Goal: Information Seeking & Learning: Learn about a topic

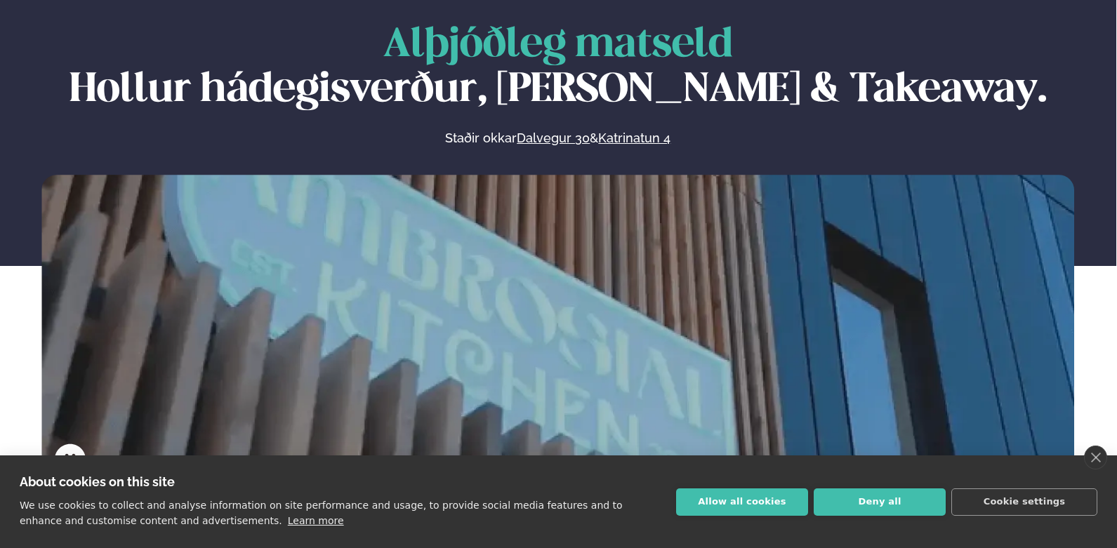
scroll to position [104, 0]
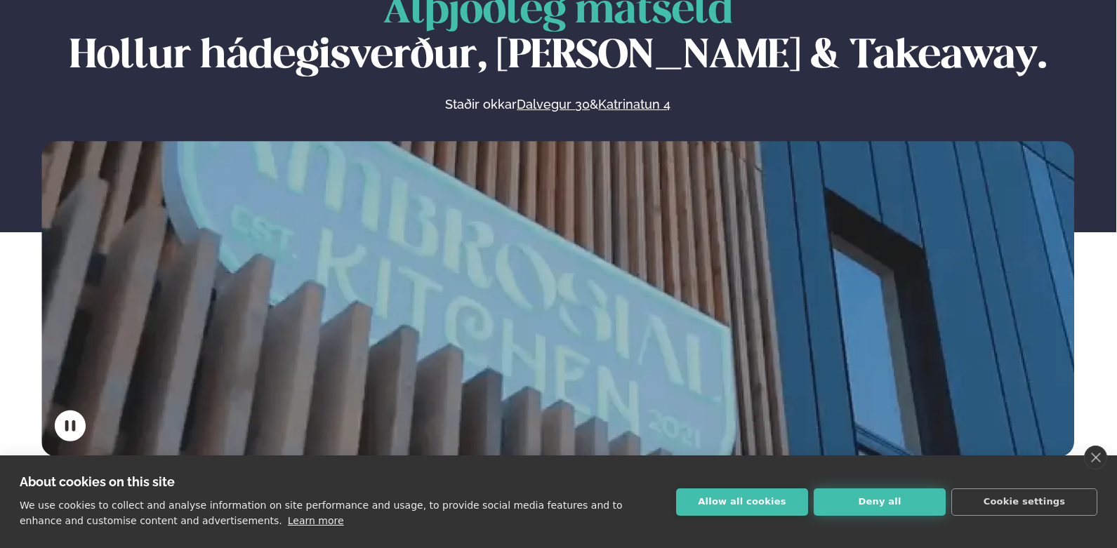
click at [880, 503] on button "Deny all" at bounding box center [880, 502] width 132 height 27
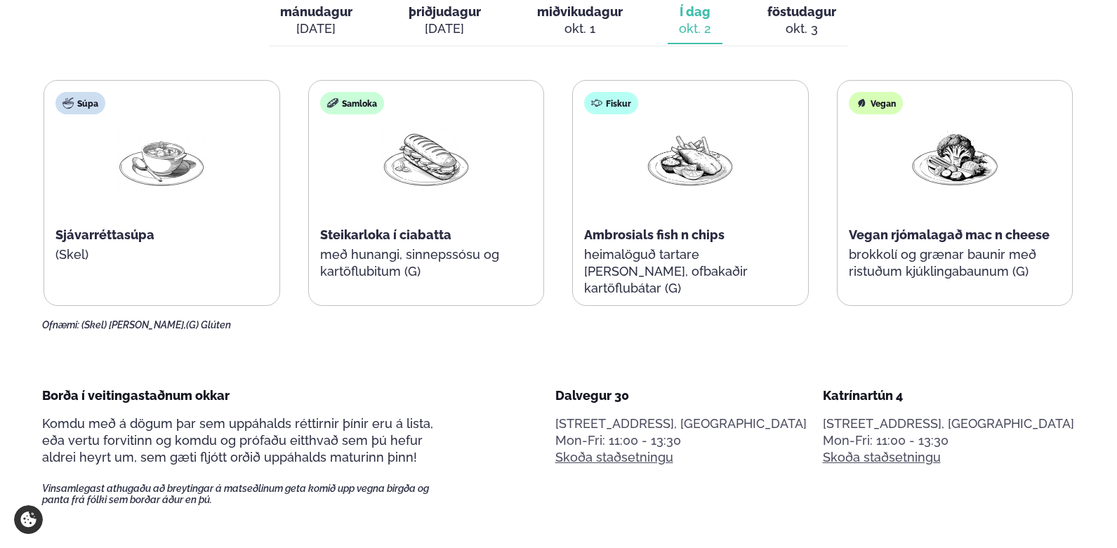
scroll to position [499, 0]
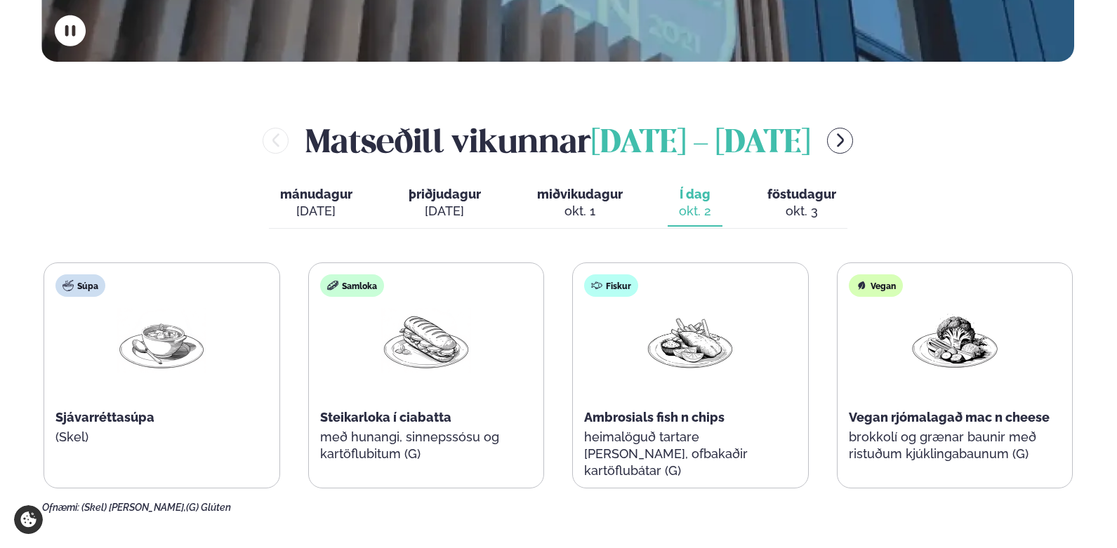
click at [844, 136] on icon "menu-btn-right" at bounding box center [840, 140] width 7 height 13
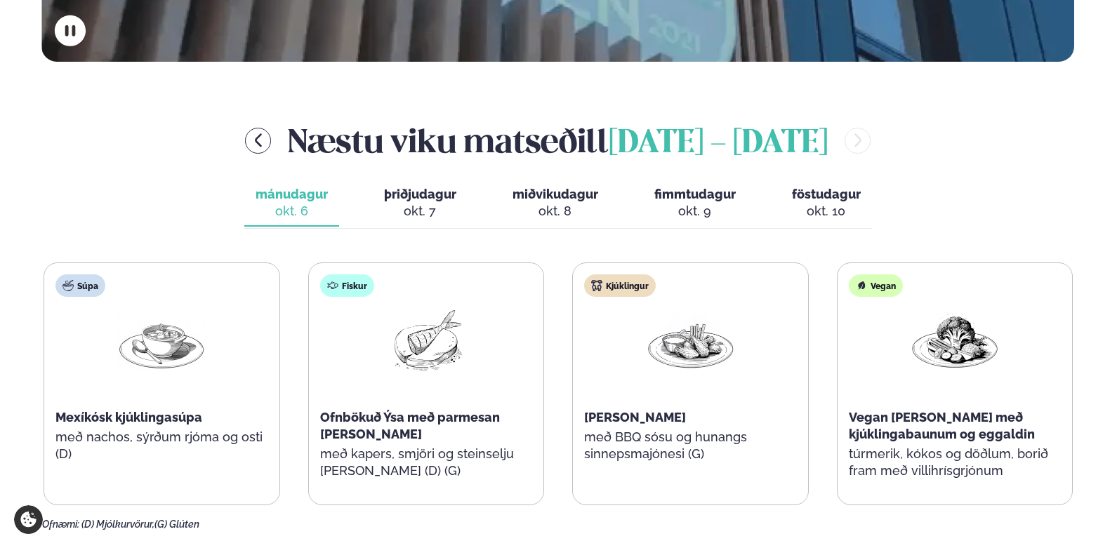
click at [562, 196] on span "miðvikudagur" at bounding box center [555, 194] width 86 height 15
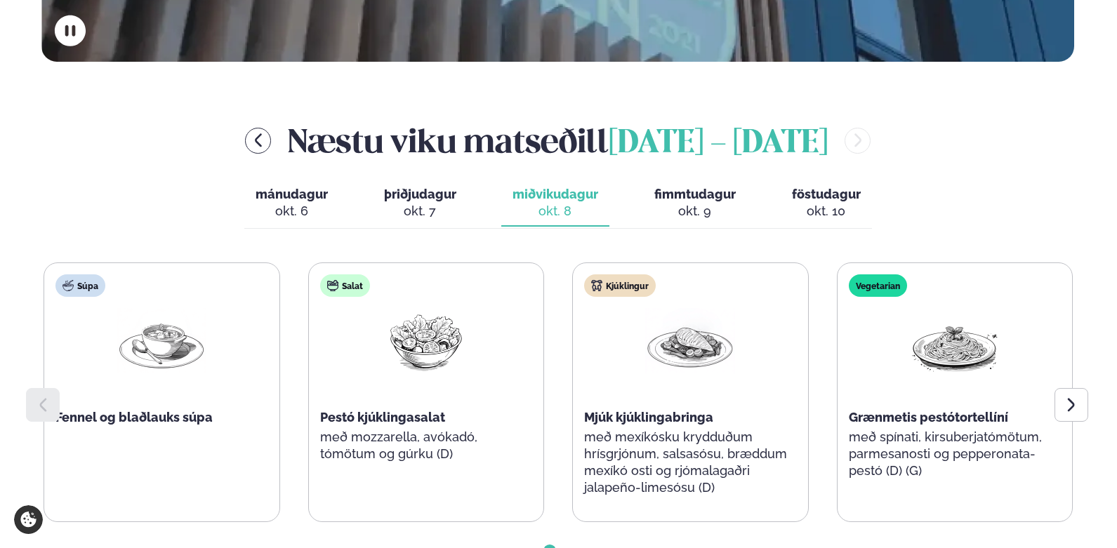
click at [290, 197] on span "mánudagur" at bounding box center [292, 194] width 72 height 15
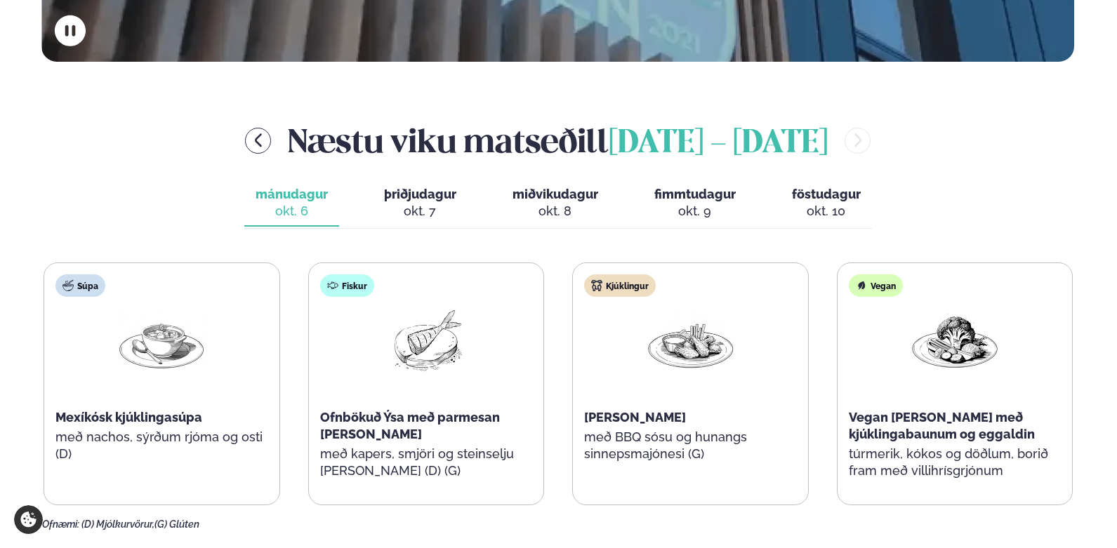
click at [410, 183] on button "þriðjudagur þri. [DATE]" at bounding box center [420, 203] width 95 height 46
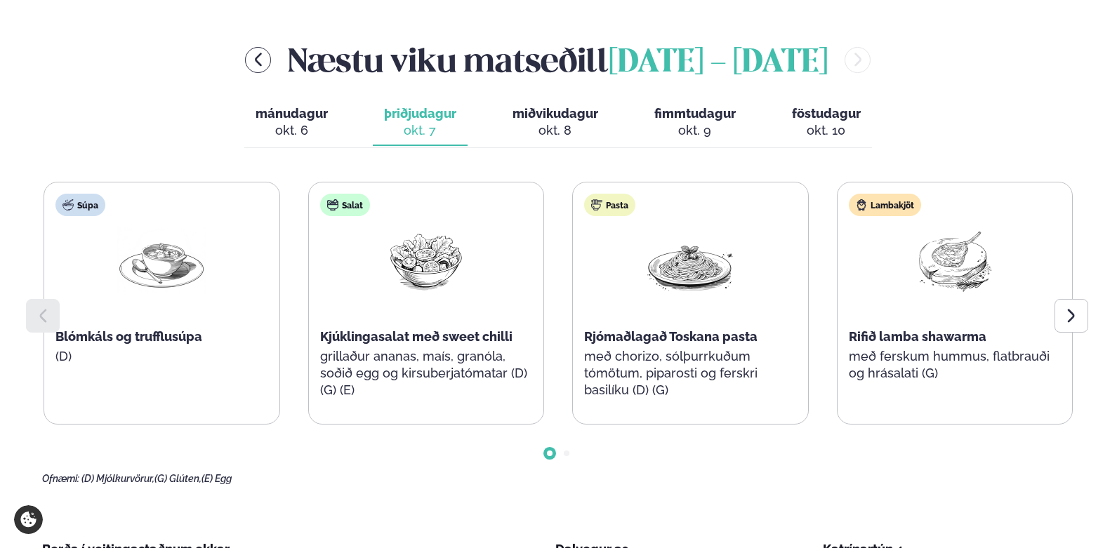
scroll to position [626, 0]
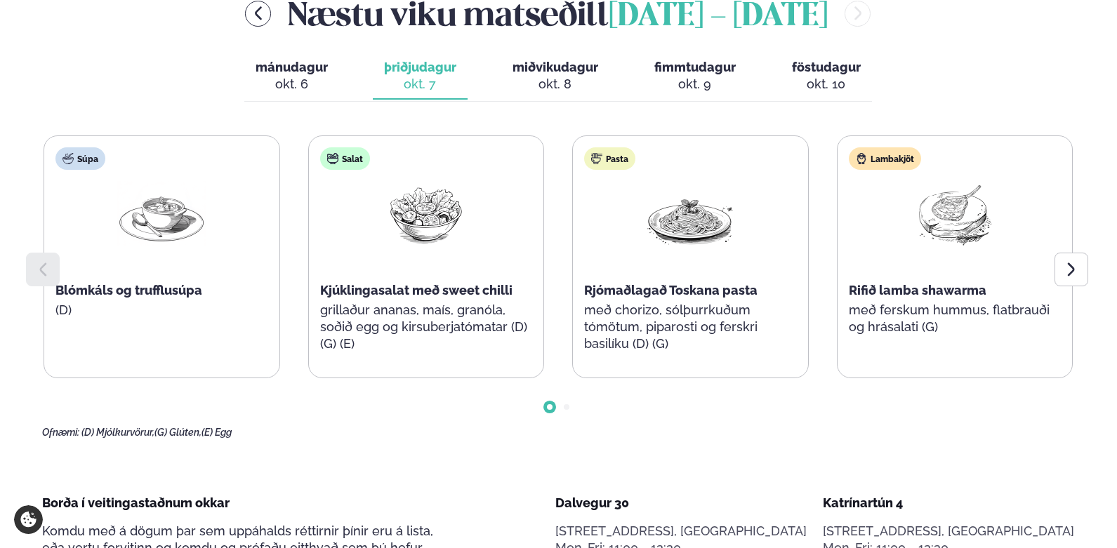
click at [298, 74] on button "mánudagur mán. [DATE]" at bounding box center [291, 76] width 95 height 46
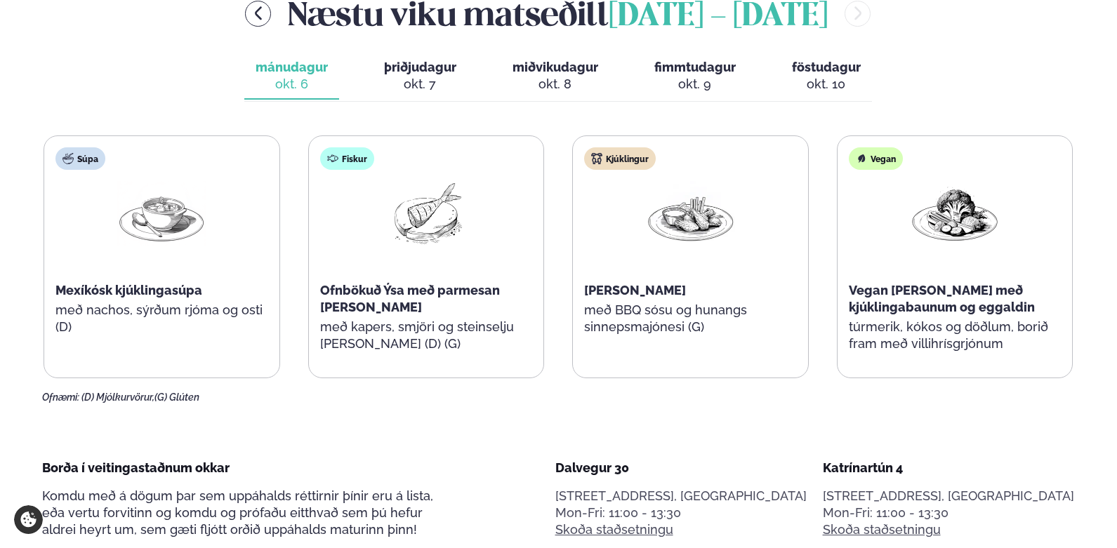
click at [548, 74] on button "miðvikudagur mið. [DATE]" at bounding box center [555, 76] width 108 height 46
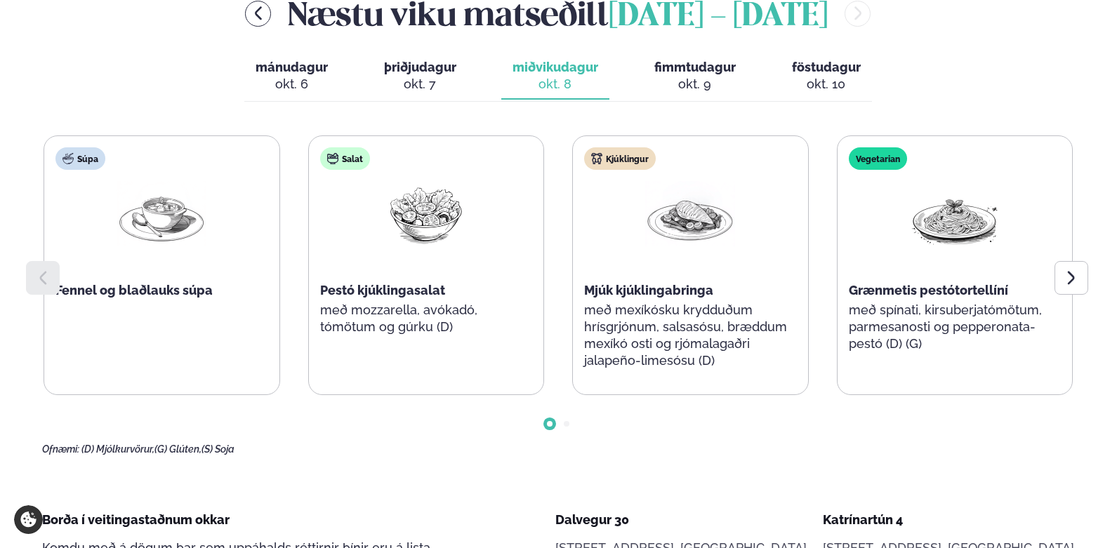
click at [741, 73] on button "fimmtudagur fim. [DATE]" at bounding box center [695, 76] width 104 height 46
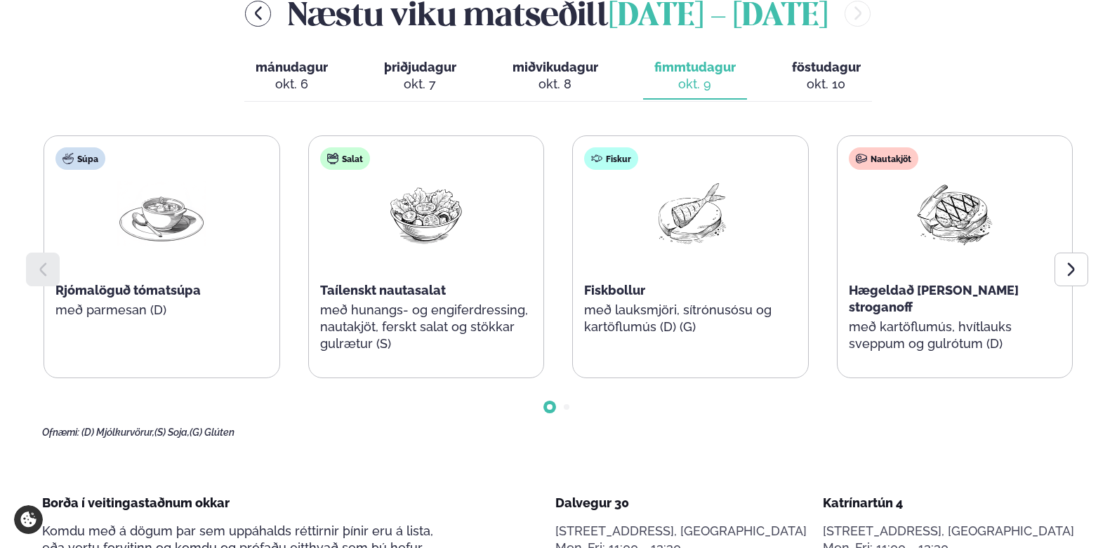
click at [819, 69] on span "föstudagur" at bounding box center [826, 67] width 69 height 15
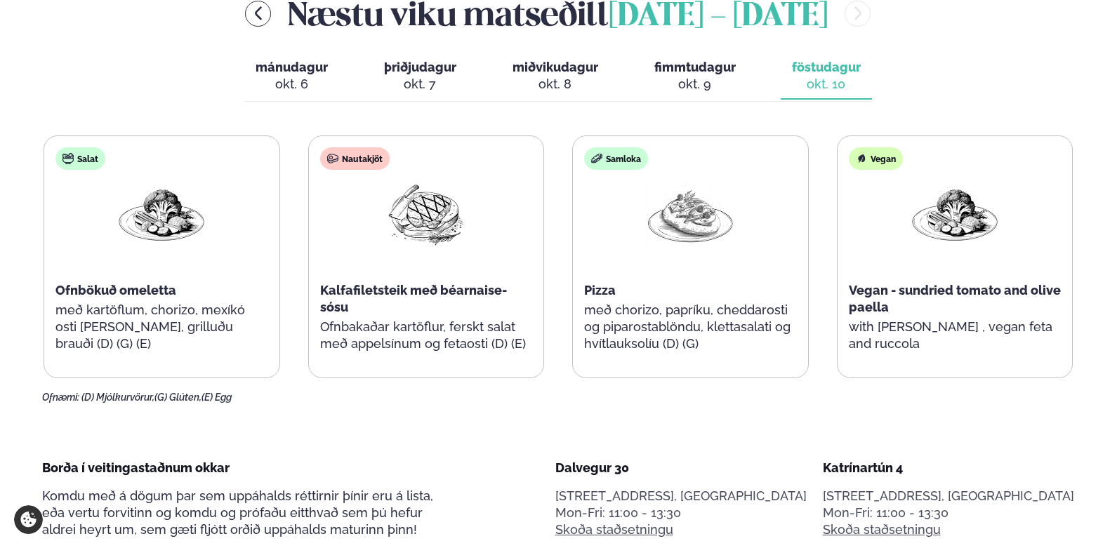
click at [665, 67] on span "fimmtudagur" at bounding box center [694, 67] width 81 height 15
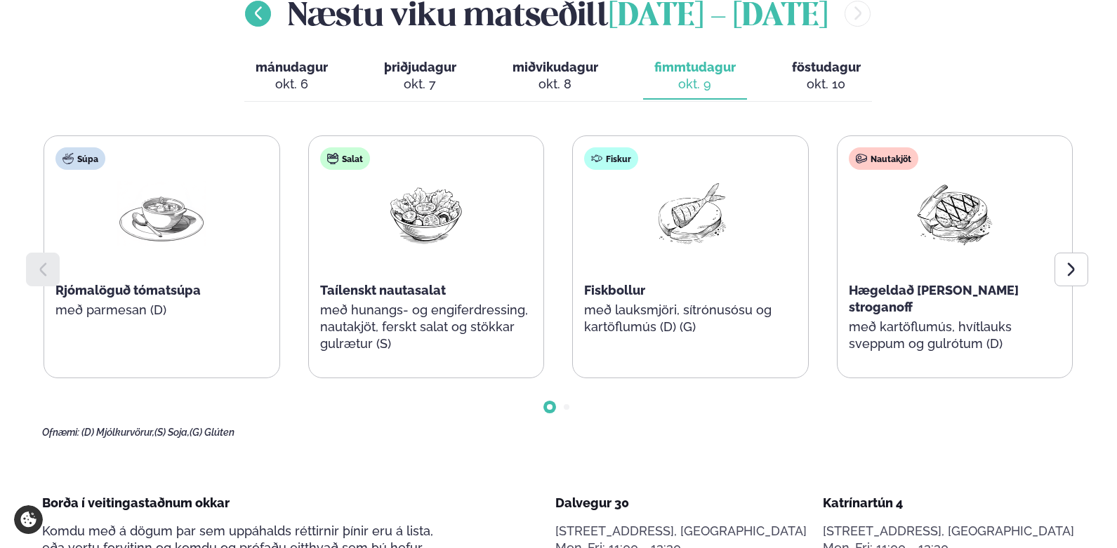
click at [258, 14] on icon "menu-btn-left" at bounding box center [258, 13] width 7 height 13
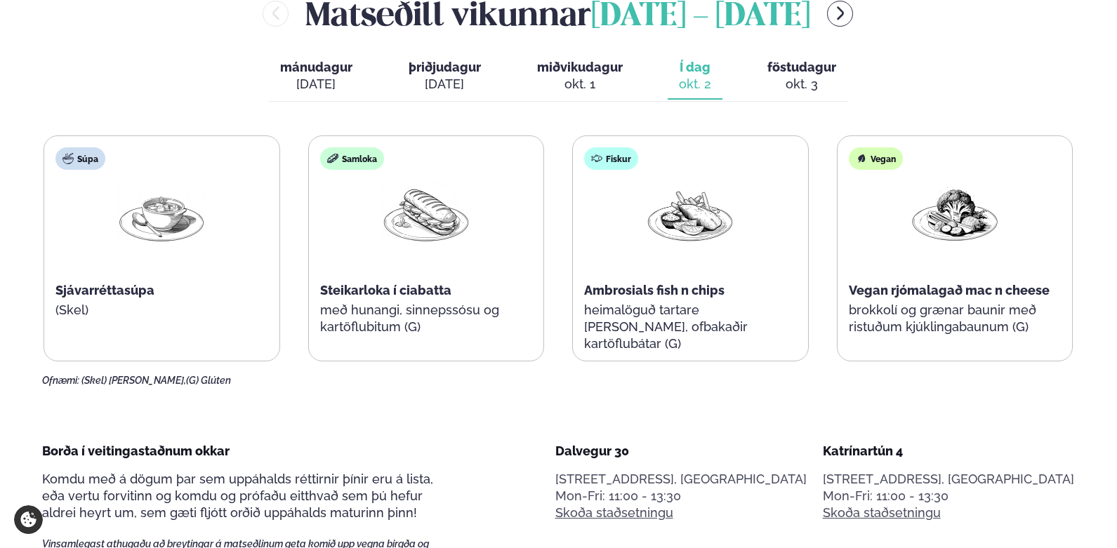
click at [544, 81] on div "okt. 1" at bounding box center [580, 84] width 86 height 17
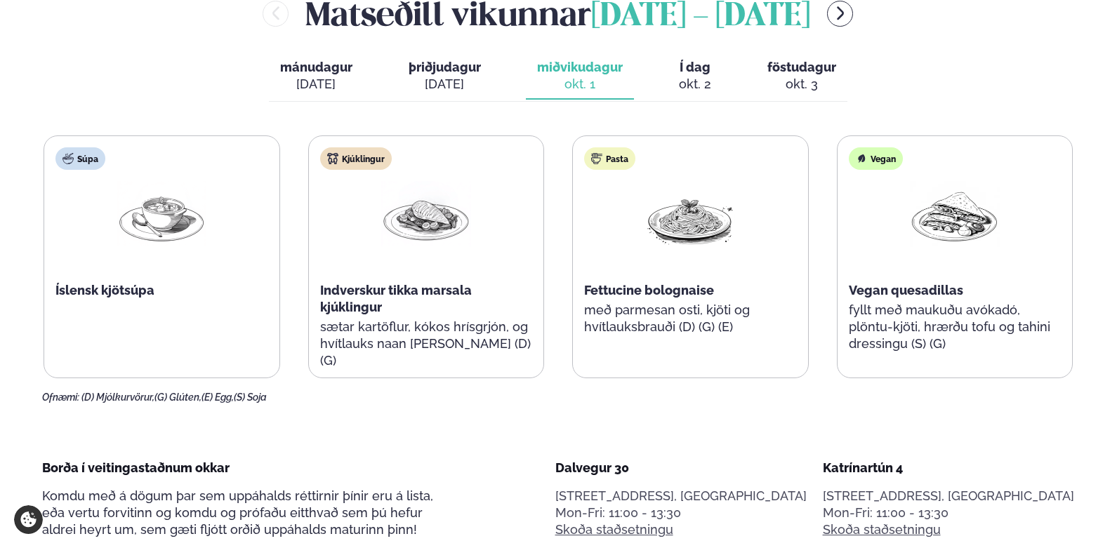
click at [465, 82] on div "[DATE]" at bounding box center [445, 84] width 72 height 17
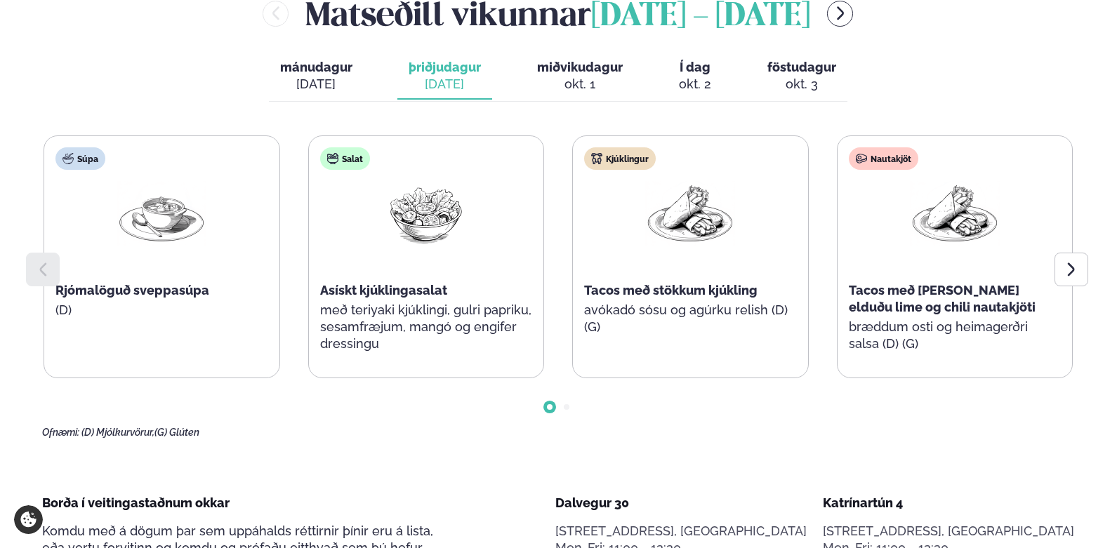
click at [308, 73] on span "mánudagur" at bounding box center [316, 67] width 72 height 15
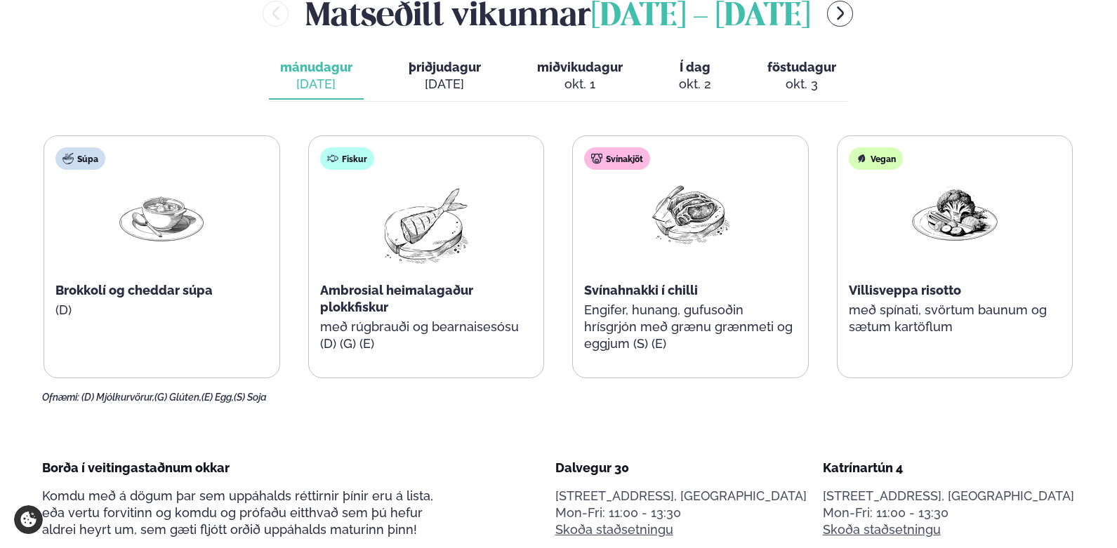
click at [817, 66] on span "föstudagur" at bounding box center [801, 67] width 69 height 15
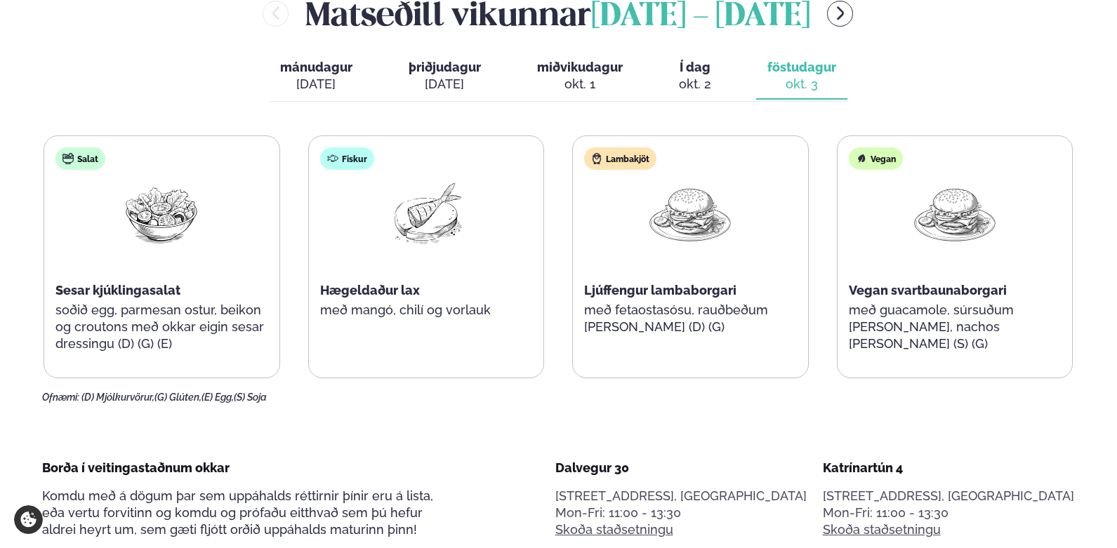
click at [168, 78] on div "[PERSON_NAME] [DATE] - [DATE] [PERSON_NAME]. [DATE] þriðjudagur þri. [DATE] mið…" at bounding box center [558, 197] width 1032 height 413
